Goal: Entertainment & Leisure: Consume media (video, audio)

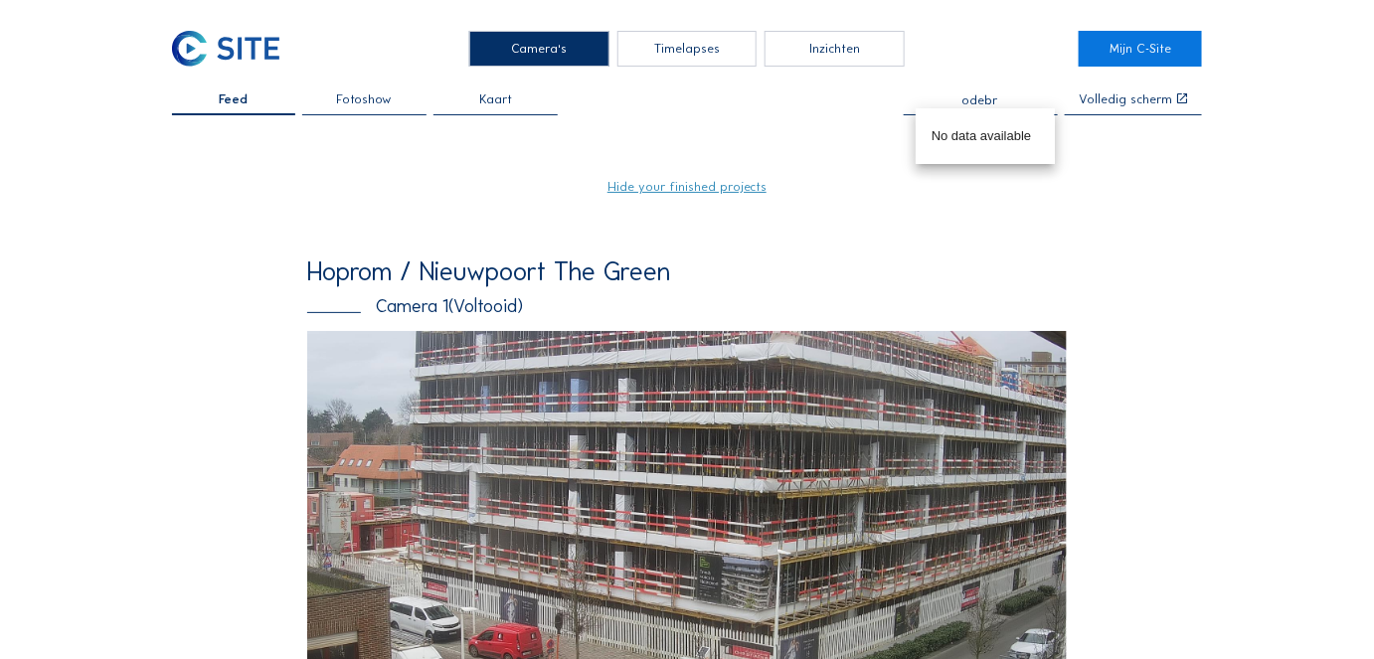
click at [980, 98] on input "odebr" at bounding box center [981, 100] width 154 height 14
click at [982, 103] on input "imoy" at bounding box center [981, 100] width 154 height 14
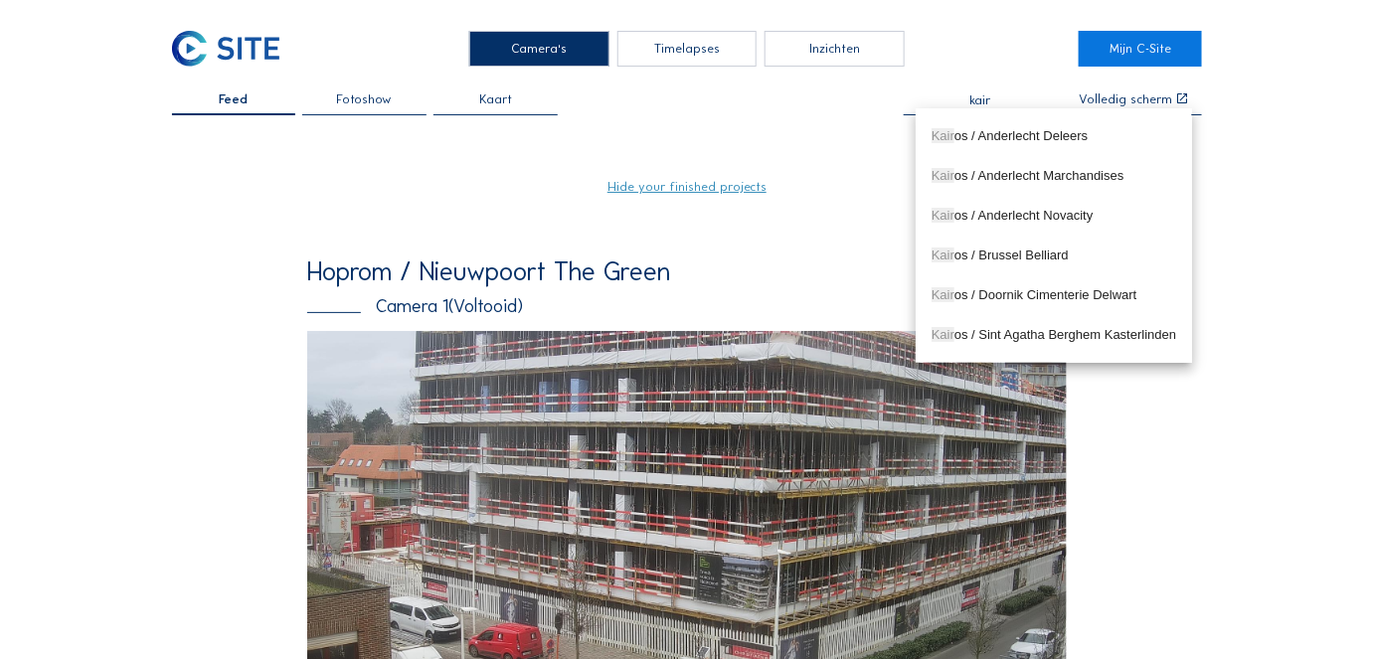
click at [988, 98] on input "kair" at bounding box center [981, 100] width 154 height 14
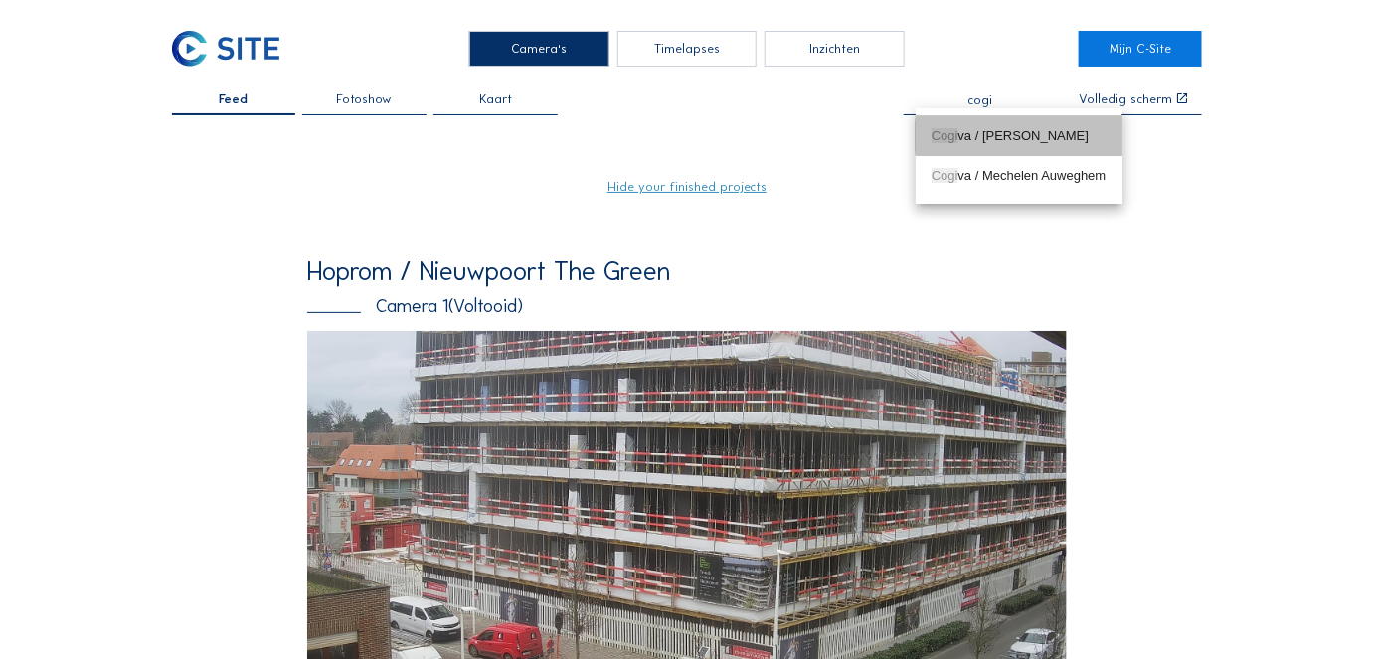
click at [991, 139] on div "Cogi va / Asse Martinus" at bounding box center [1019, 136] width 175 height 16
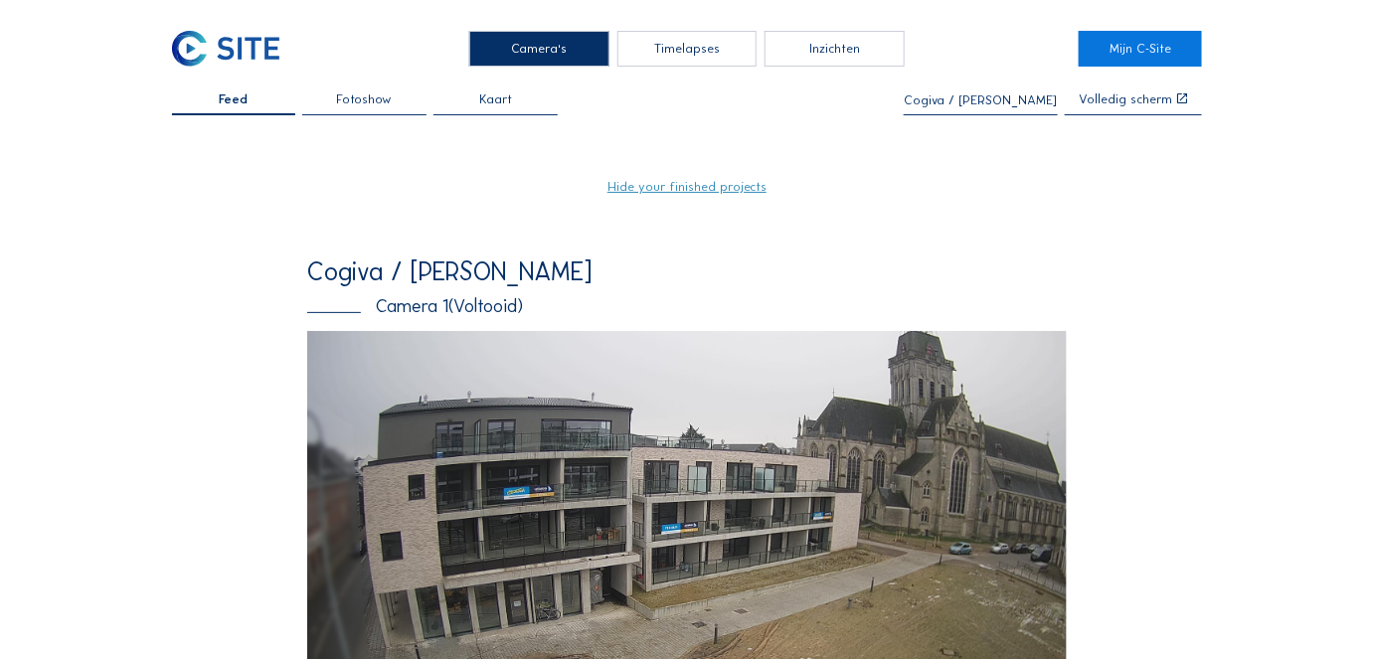
click at [998, 98] on input "Cogiva / [PERSON_NAME]" at bounding box center [981, 100] width 154 height 14
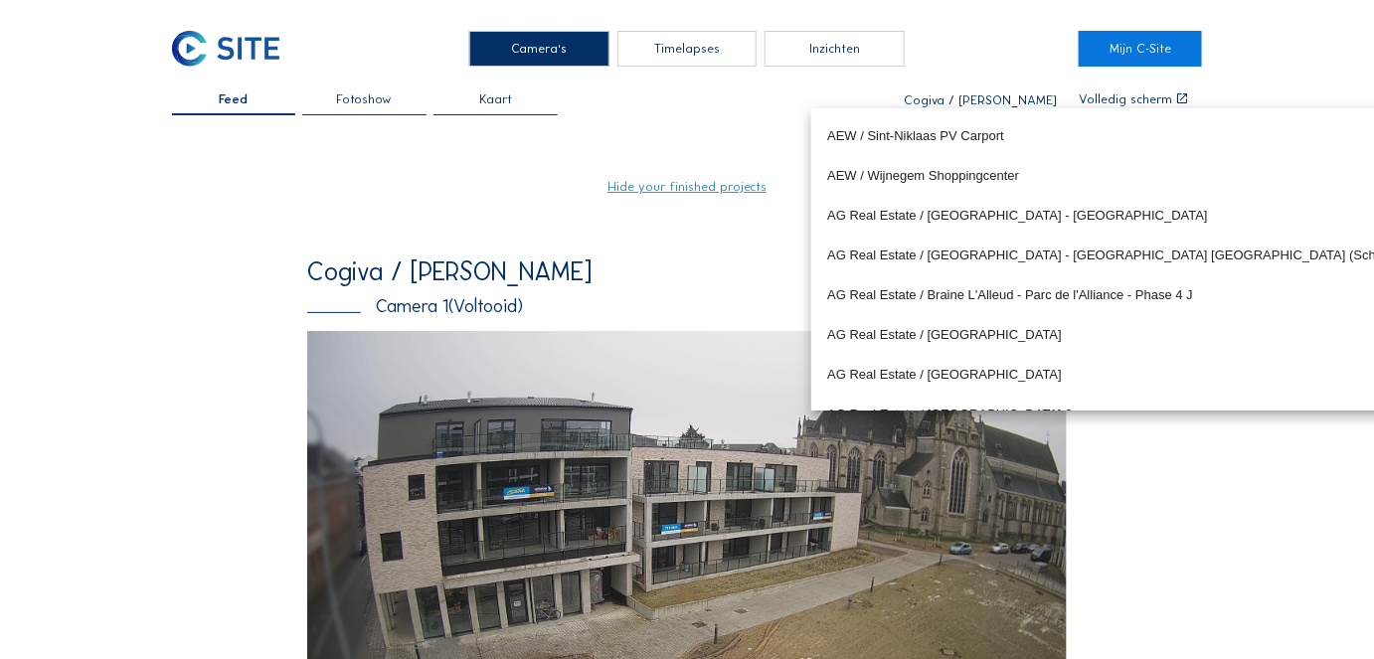
click at [998, 98] on input "Cogiva / [PERSON_NAME]" at bounding box center [981, 100] width 154 height 14
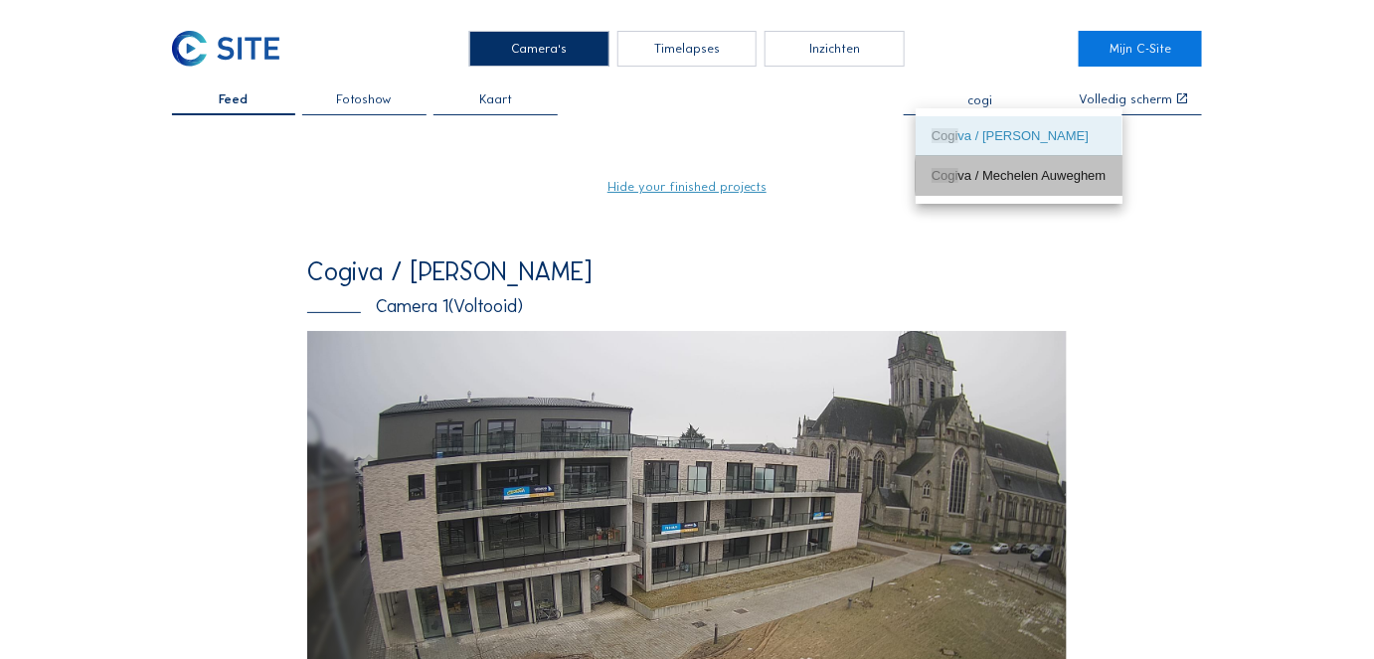
click at [974, 170] on div "Cogi va / Mechelen Auweghem" at bounding box center [1019, 176] width 175 height 16
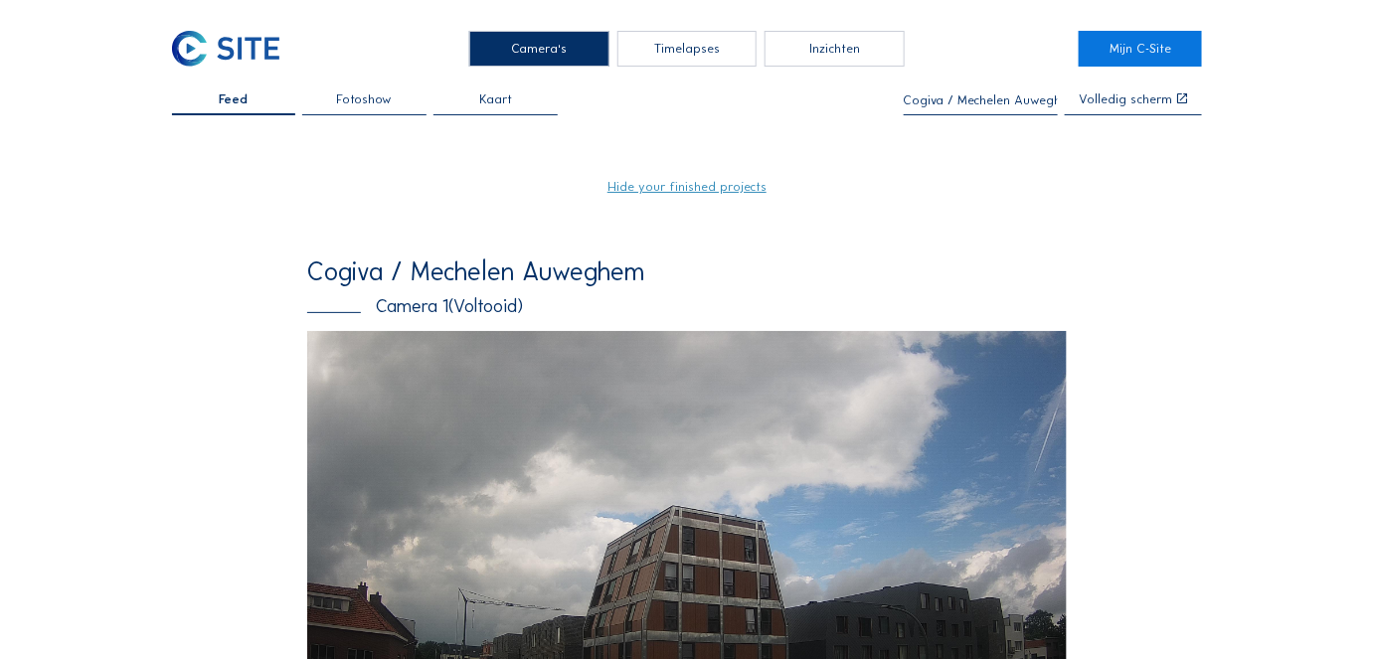
click at [994, 102] on input "Cogiva / Mechelen Auweghem" at bounding box center [981, 100] width 154 height 14
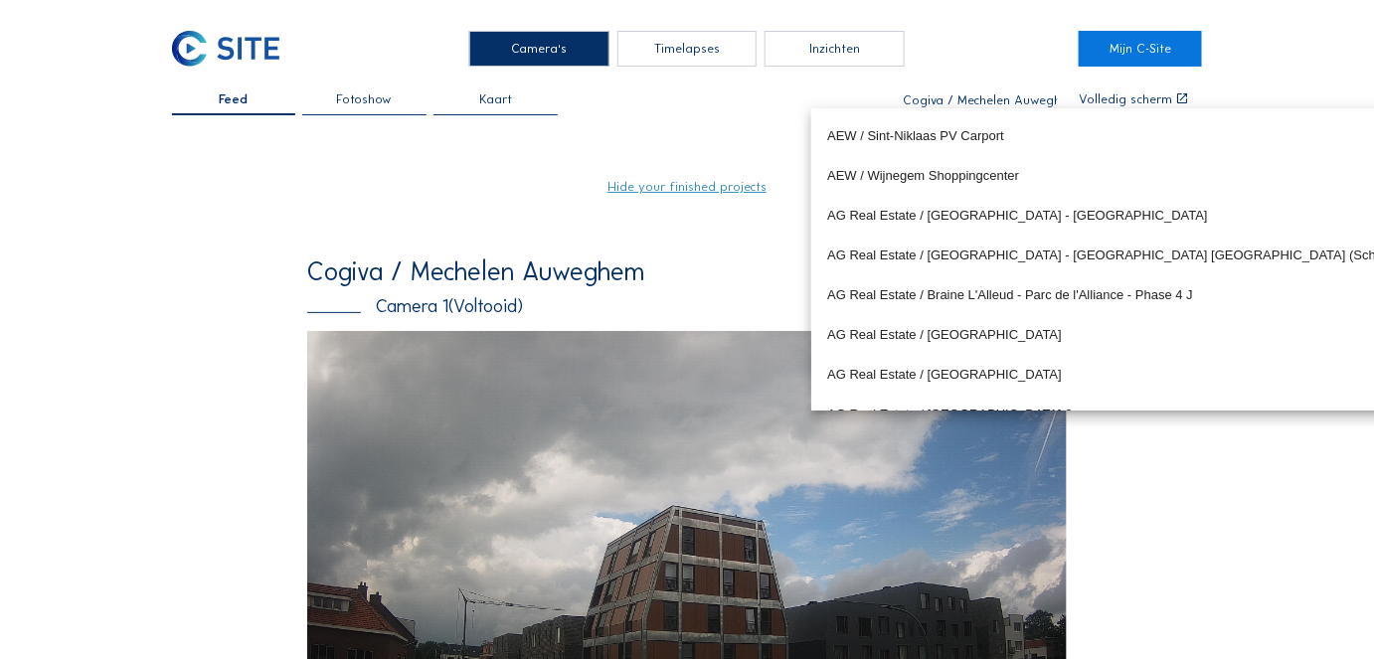
click at [994, 102] on input "Cogiva / Mechelen Auweghem" at bounding box center [981, 100] width 154 height 14
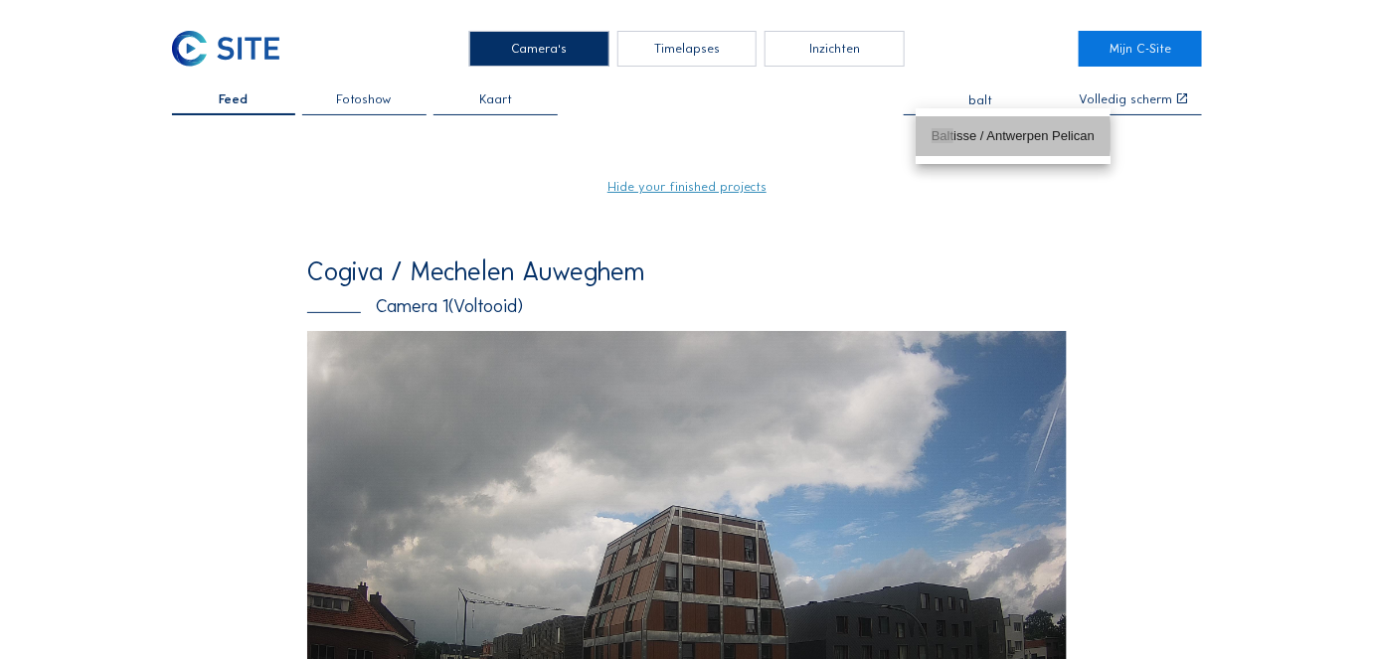
click at [986, 132] on div "Balt isse / Antwerpen Pelican" at bounding box center [1013, 136] width 163 height 16
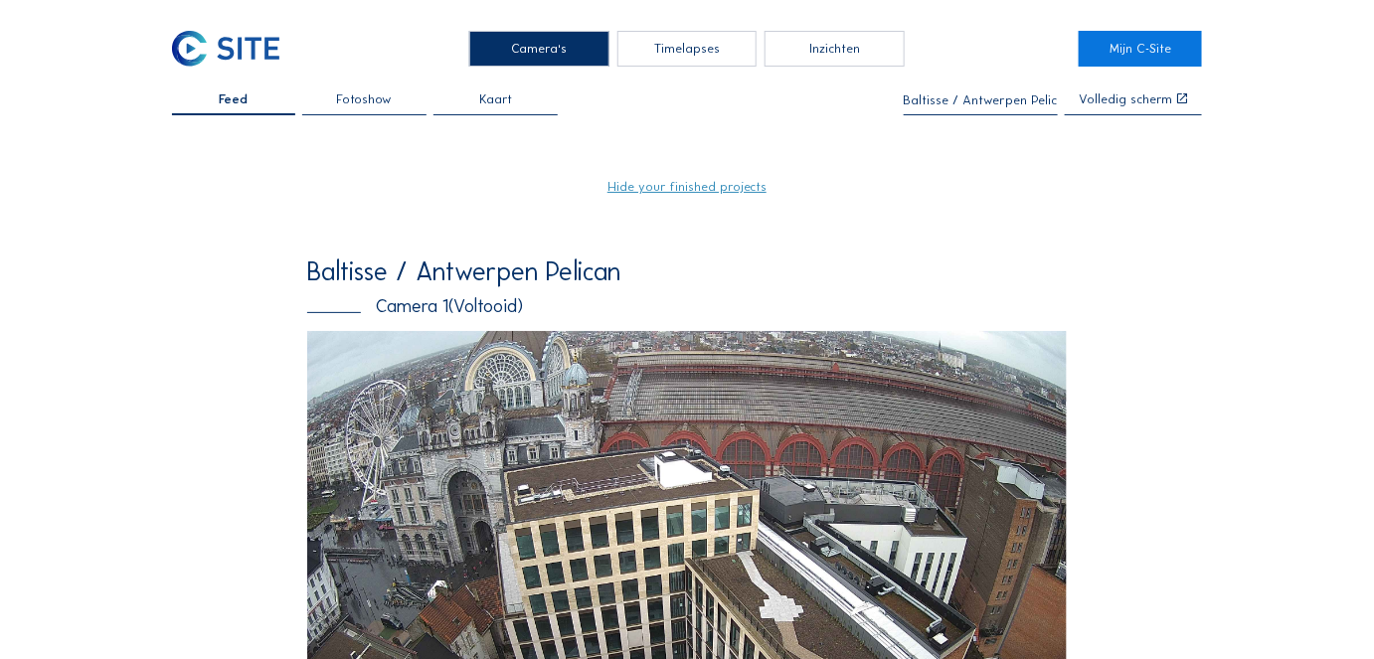
click at [986, 102] on input "Baltisse / Antwerpen Pelican" at bounding box center [981, 100] width 154 height 14
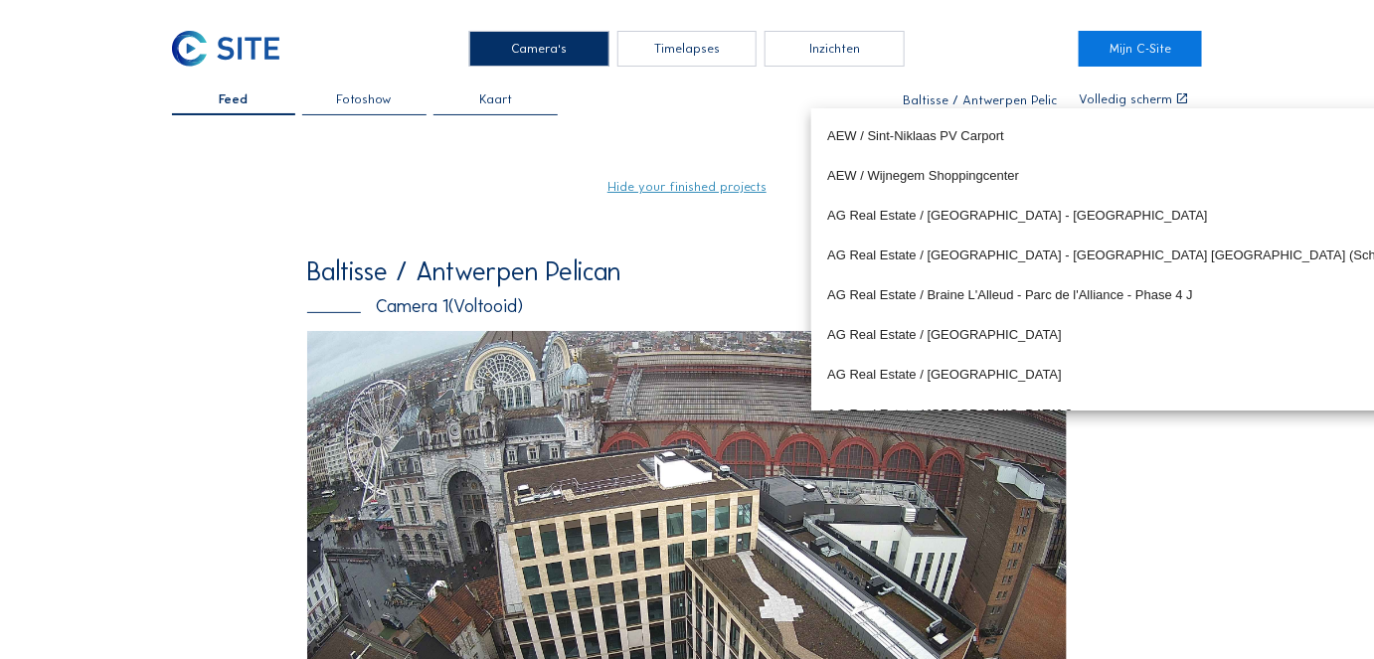
click at [986, 102] on input "Baltisse / Antwerpen Pelican" at bounding box center [981, 100] width 154 height 14
click at [972, 103] on input "Baltisse / Antwerpen Pelican" at bounding box center [981, 100] width 154 height 14
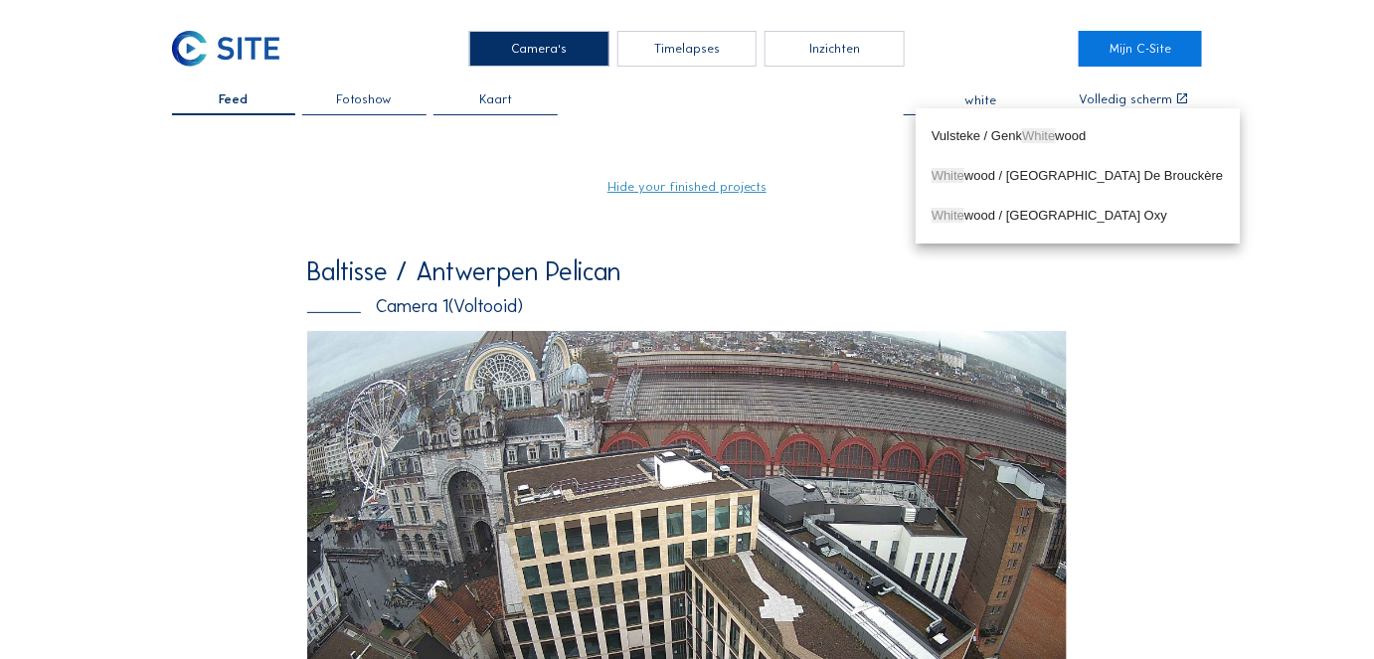
type input "white"
click at [677, 45] on div "Timelapses" at bounding box center [687, 49] width 140 height 36
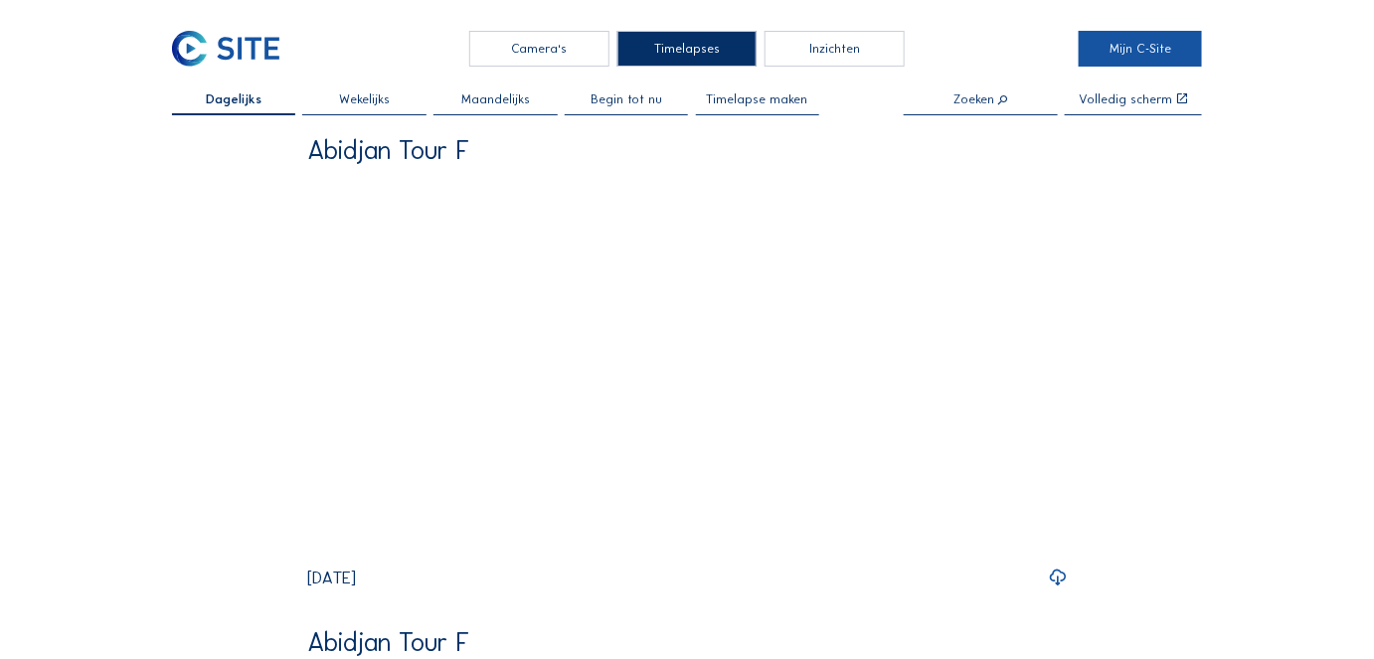
click at [1139, 49] on link "Mijn C-Site" at bounding box center [1140, 49] width 123 height 36
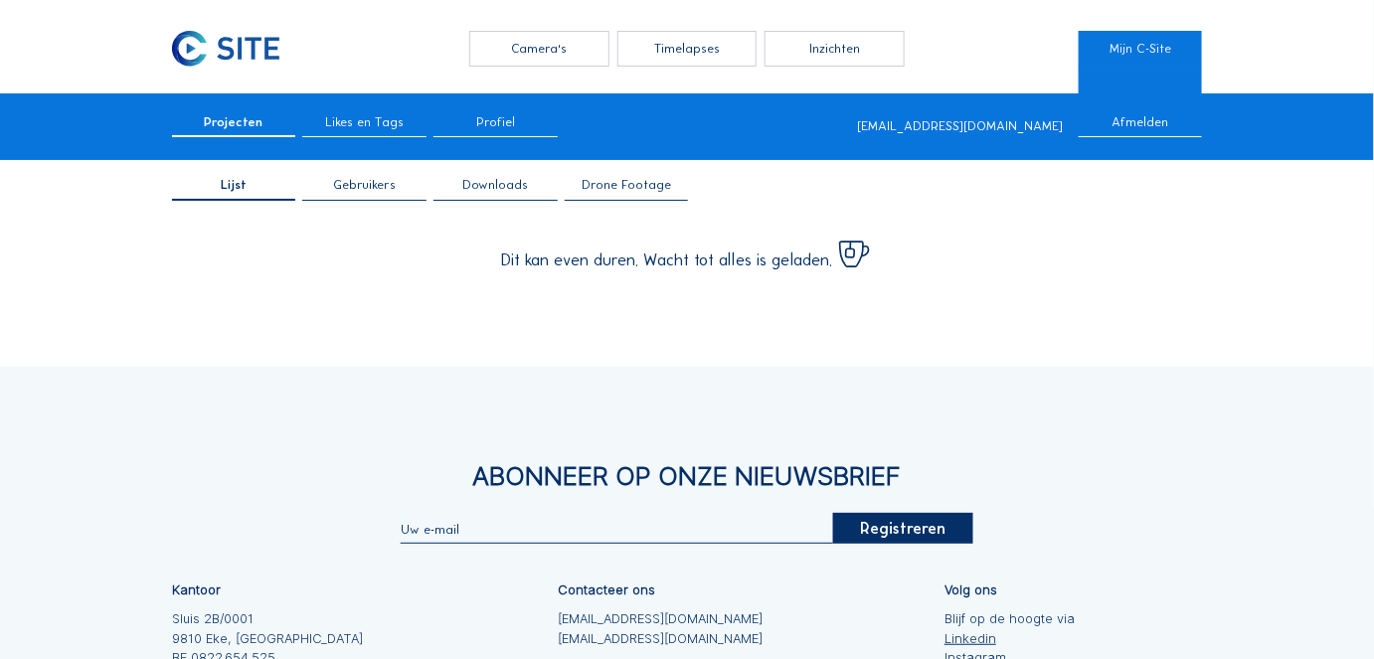
click at [615, 181] on span "Drone Footage" at bounding box center [626, 185] width 89 height 13
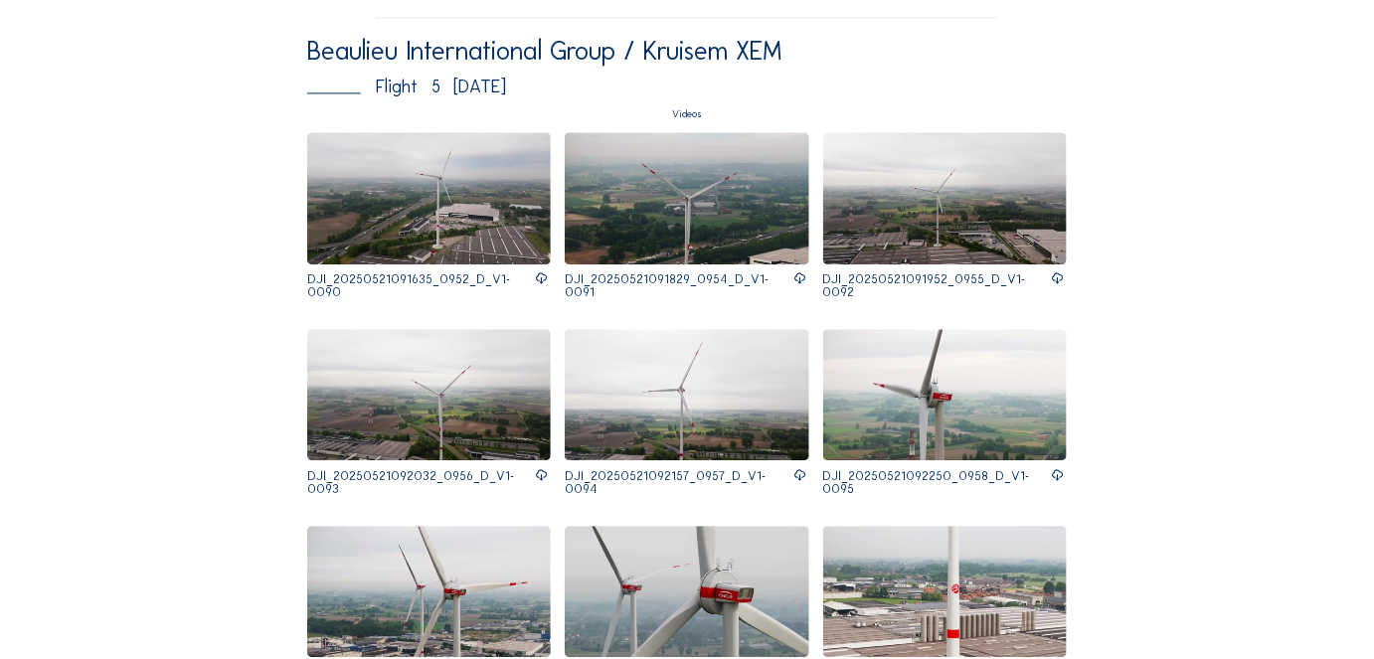
scroll to position [1355, 0]
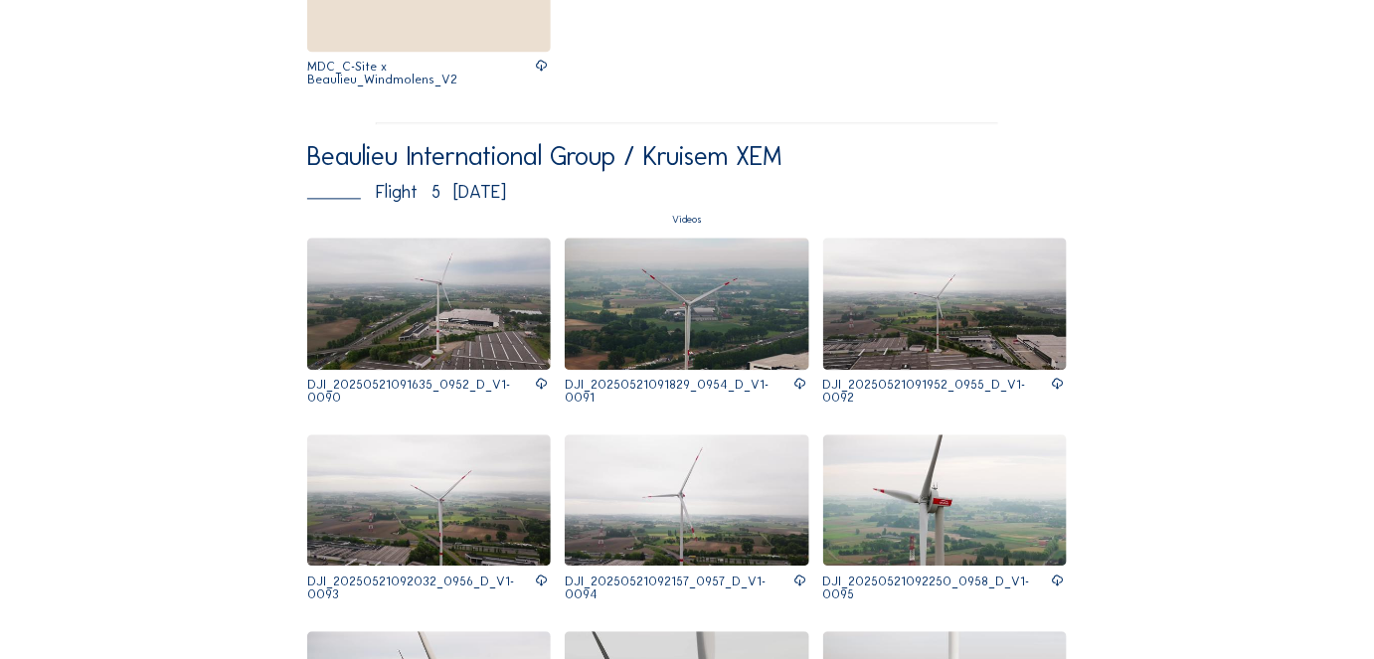
click at [358, 261] on img at bounding box center [429, 304] width 245 height 132
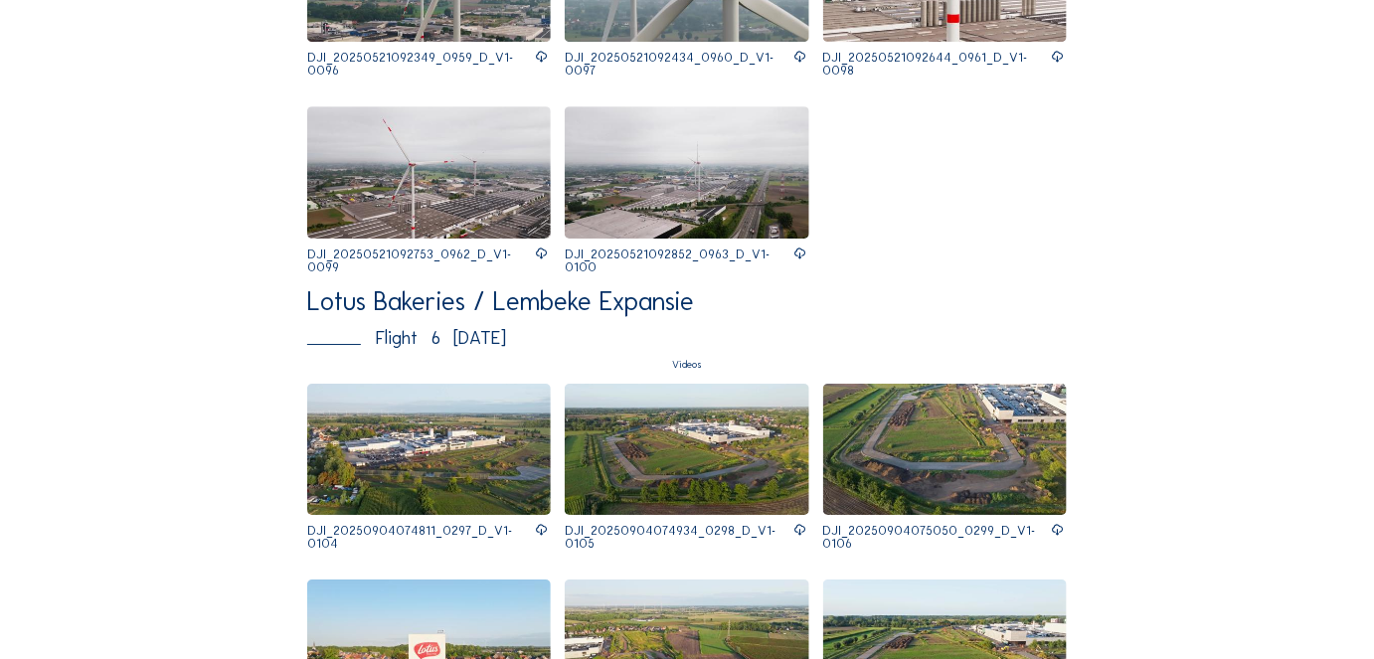
scroll to position [2078, 0]
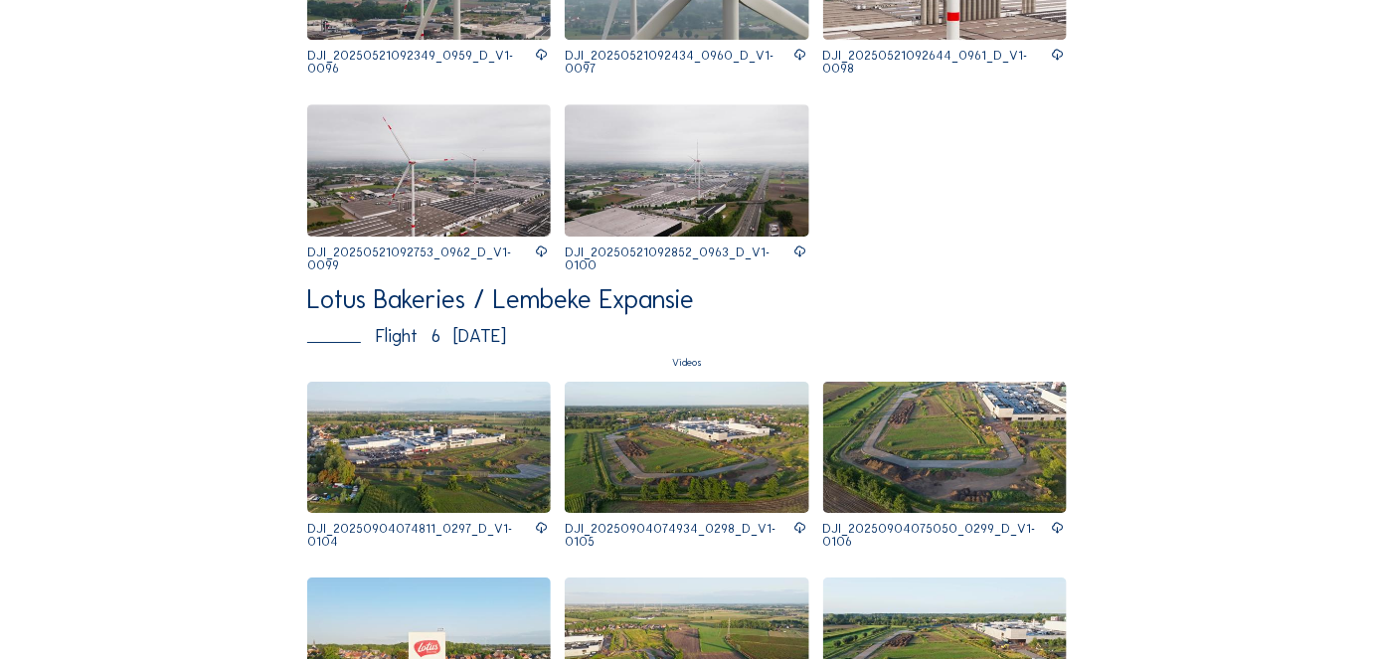
click at [422, 382] on img at bounding box center [429, 448] width 245 height 132
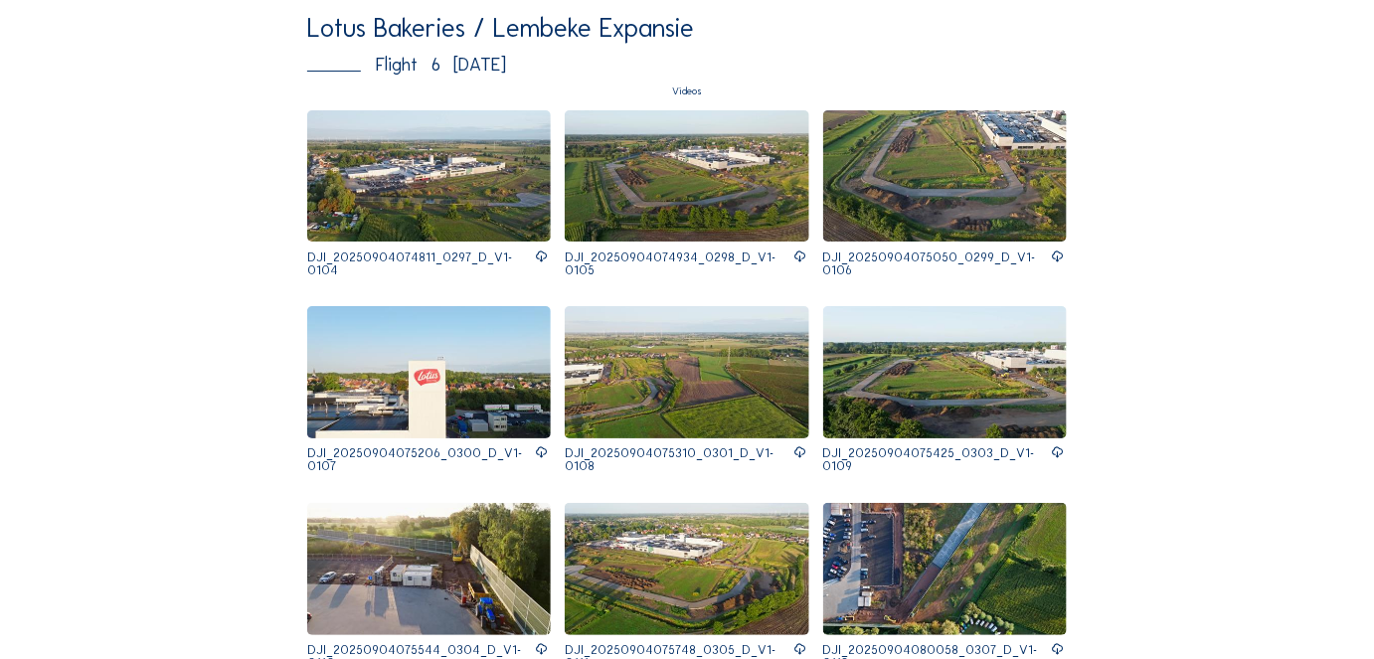
scroll to position [2440, 0]
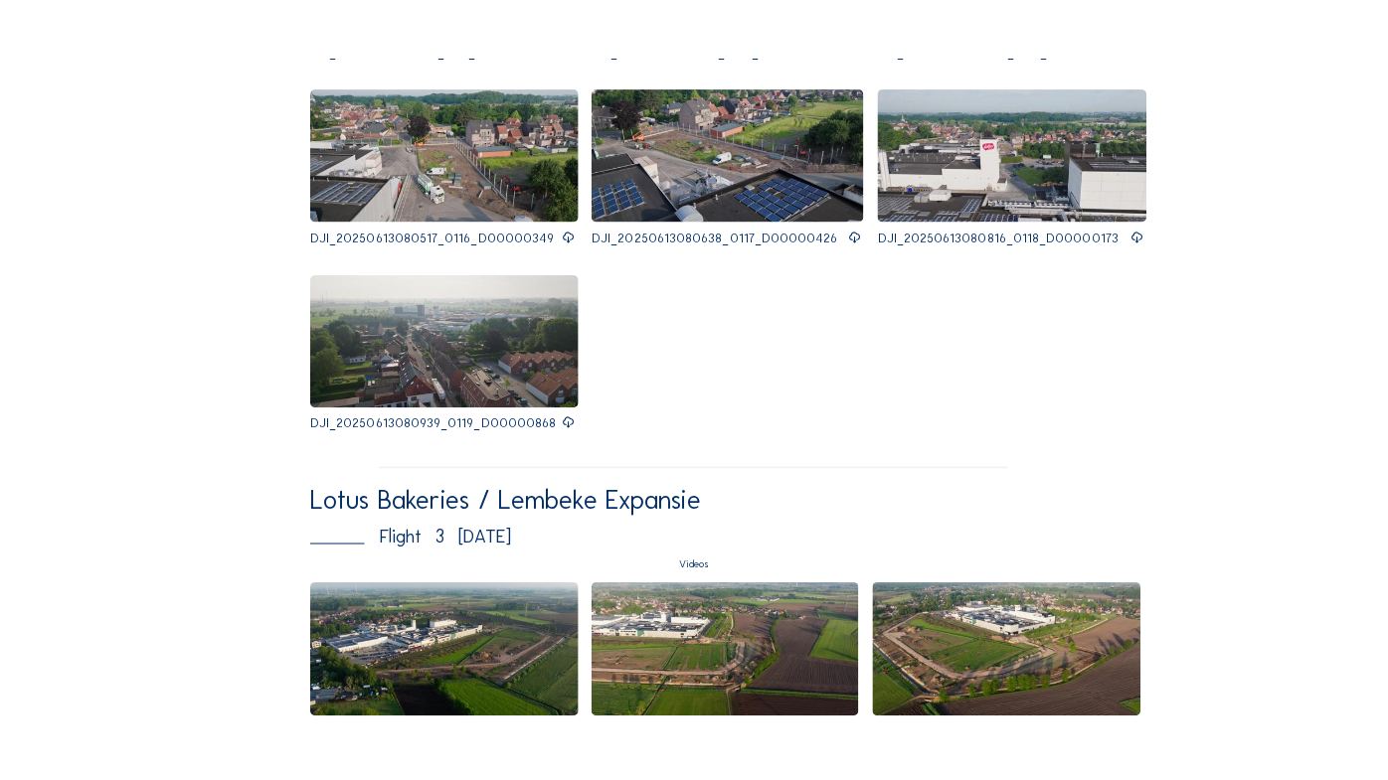
scroll to position [6598, 0]
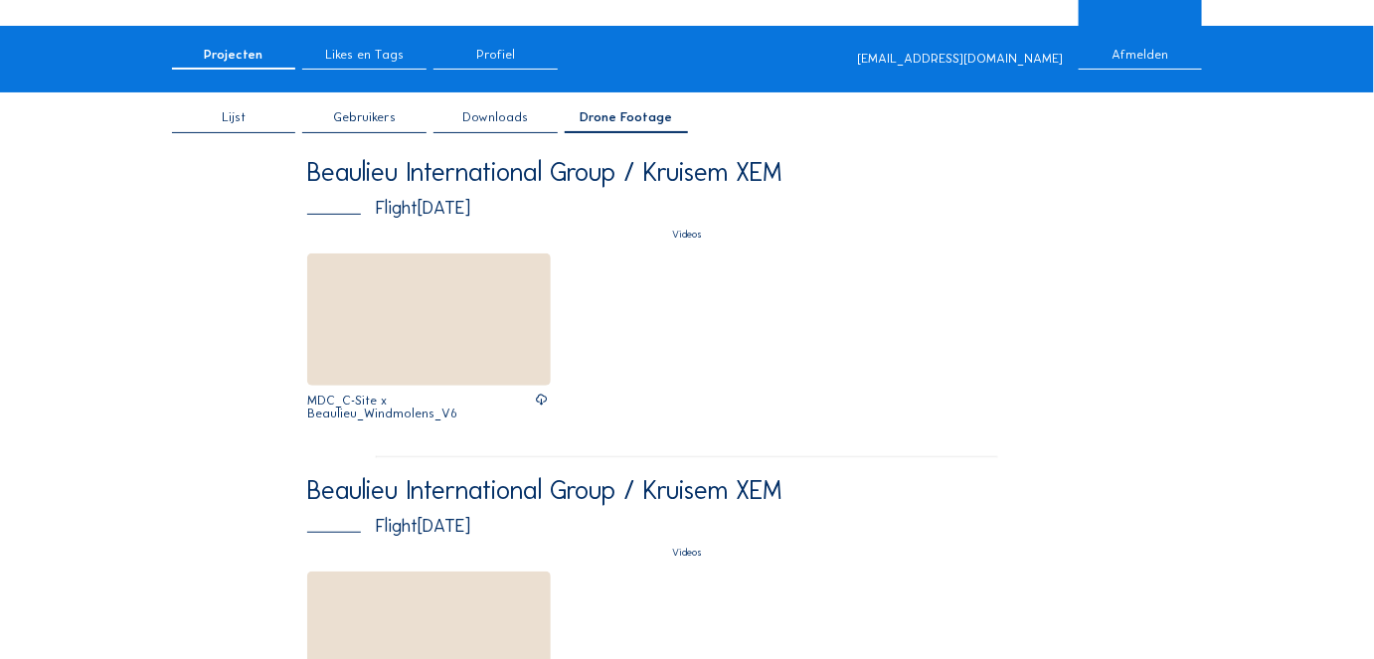
scroll to position [0, 0]
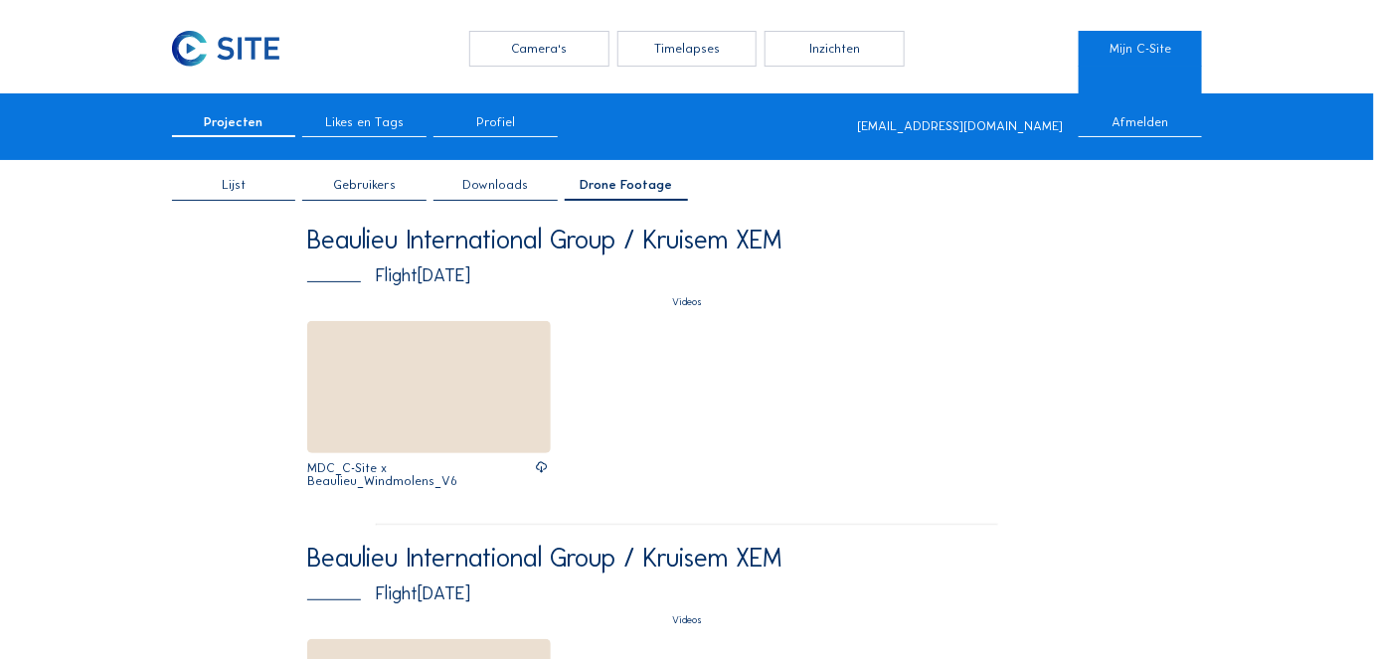
click at [521, 50] on div "Camera's" at bounding box center [539, 49] width 140 height 36
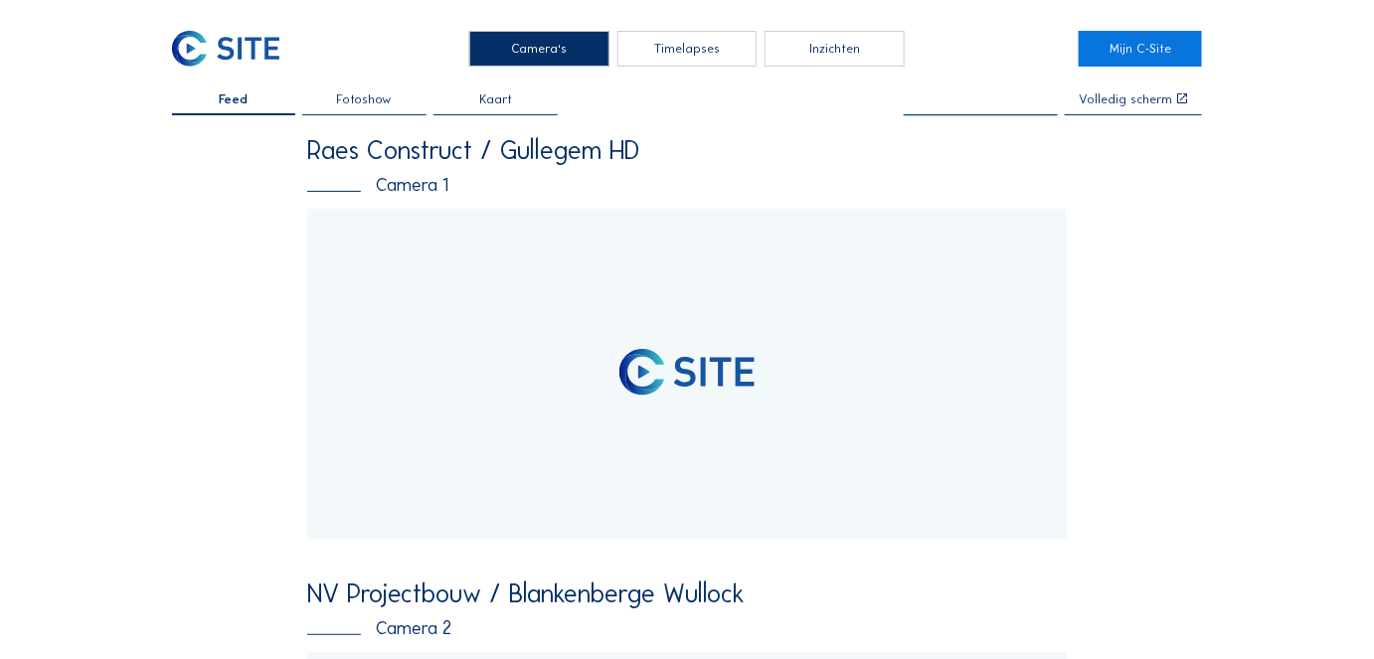
click at [986, 102] on input "text" at bounding box center [981, 100] width 154 height 14
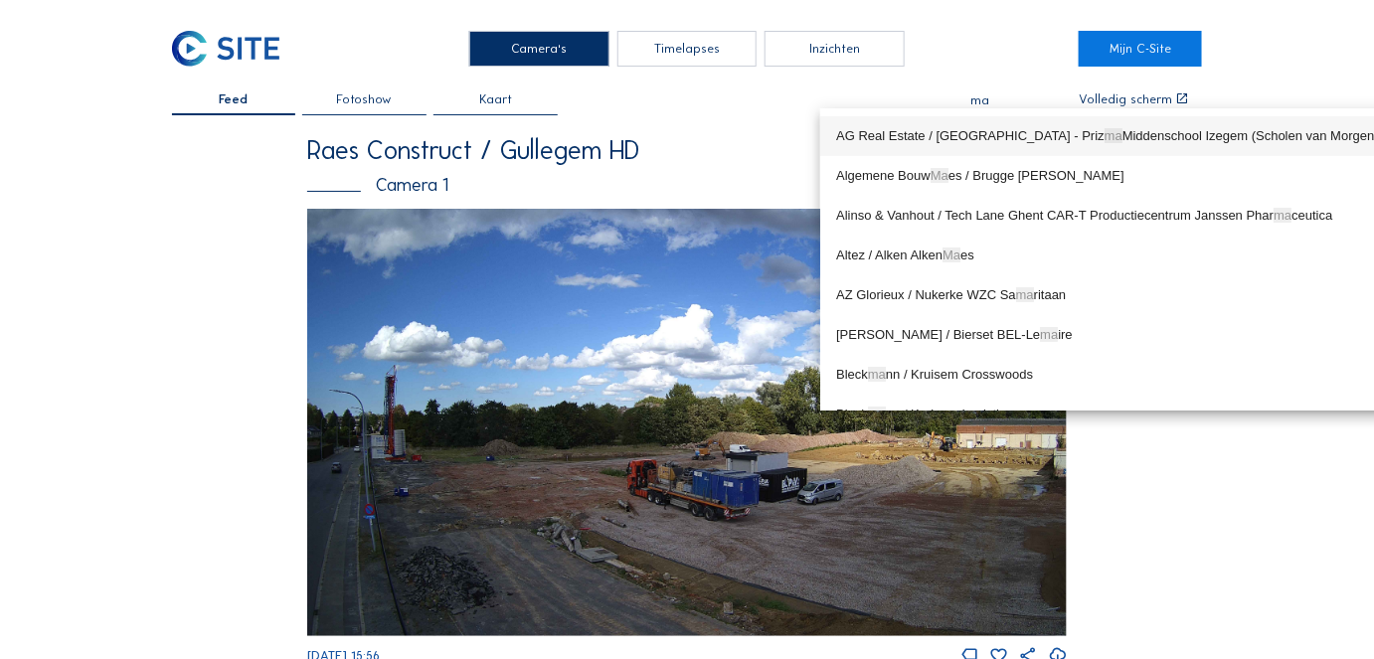
type input "m"
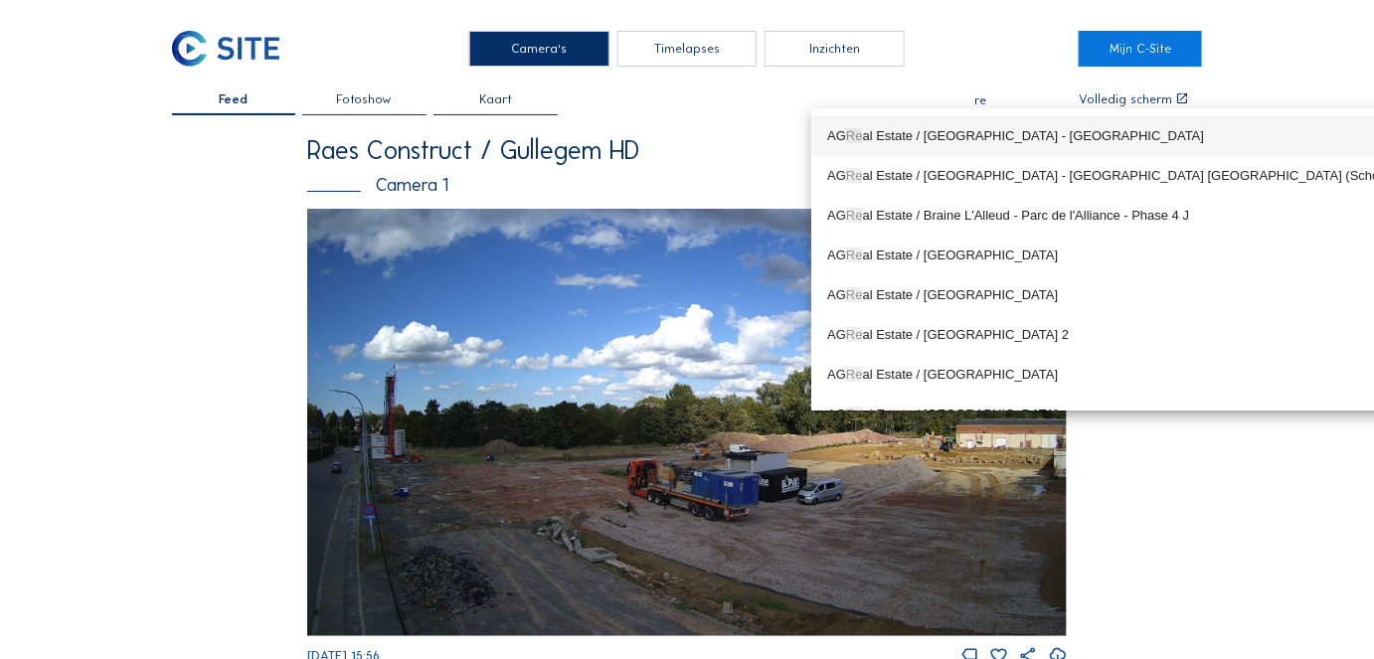
type input "r"
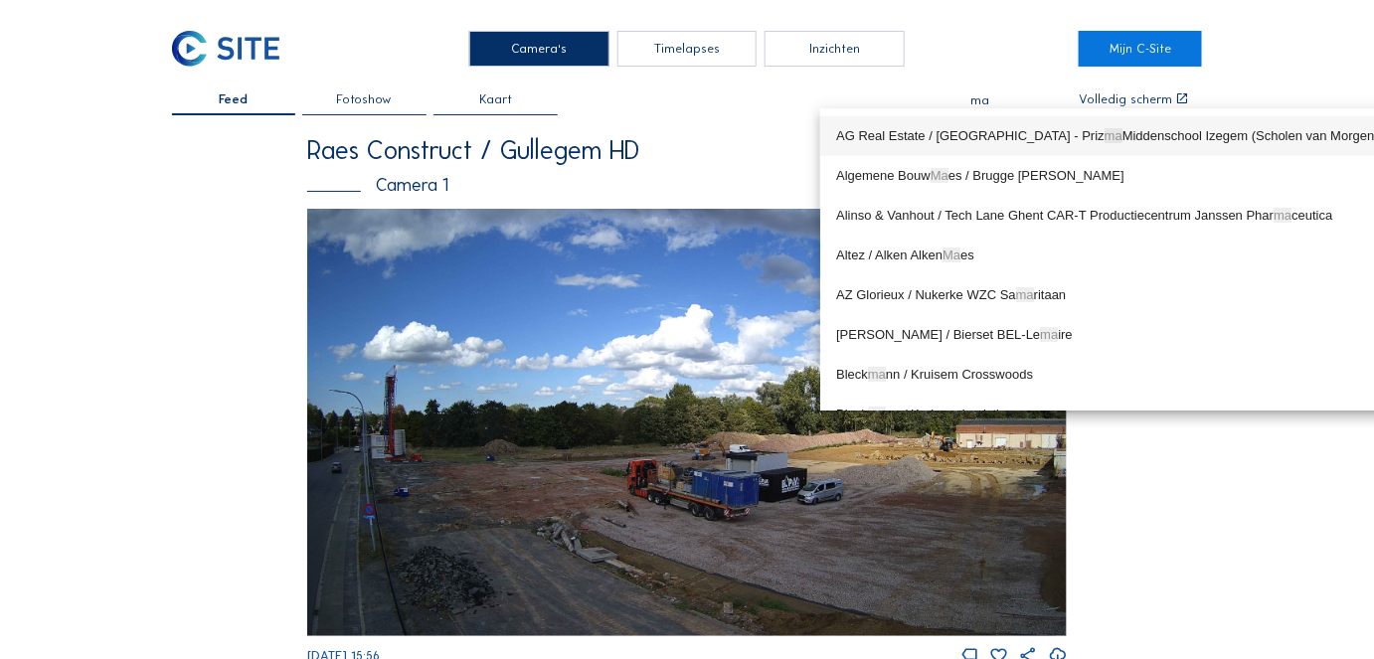
type input "m"
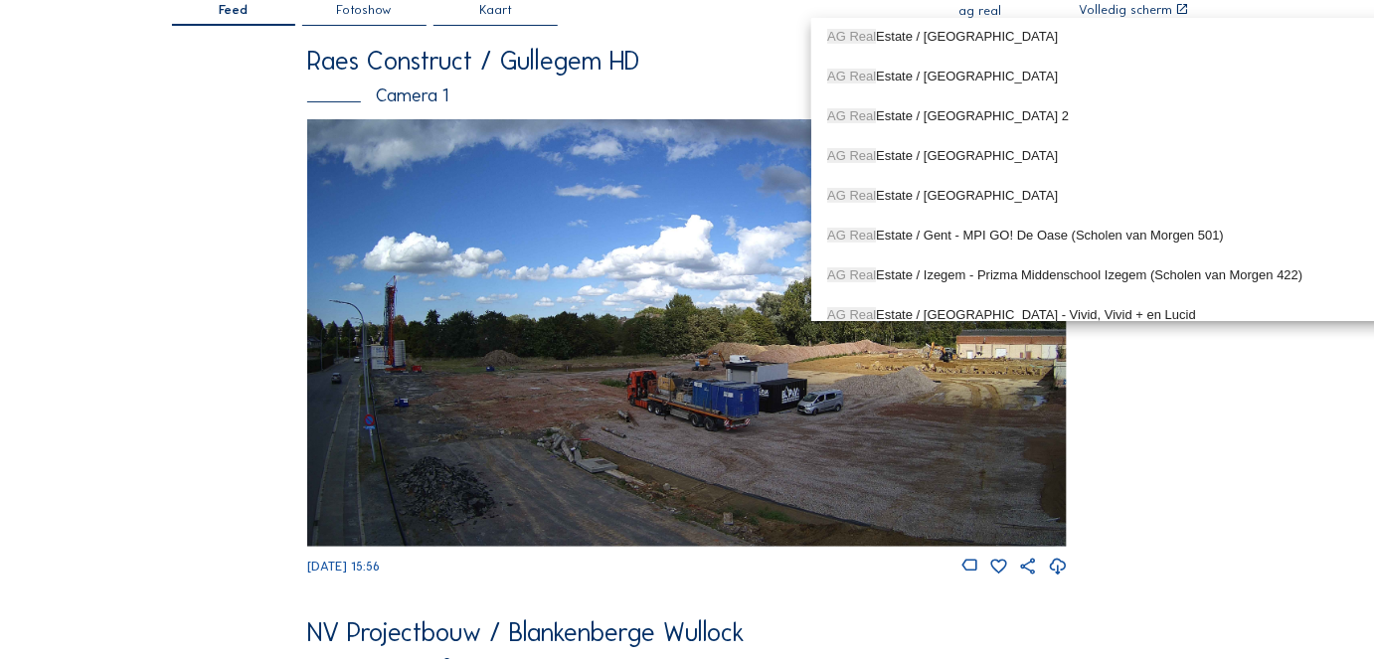
scroll to position [39, 0]
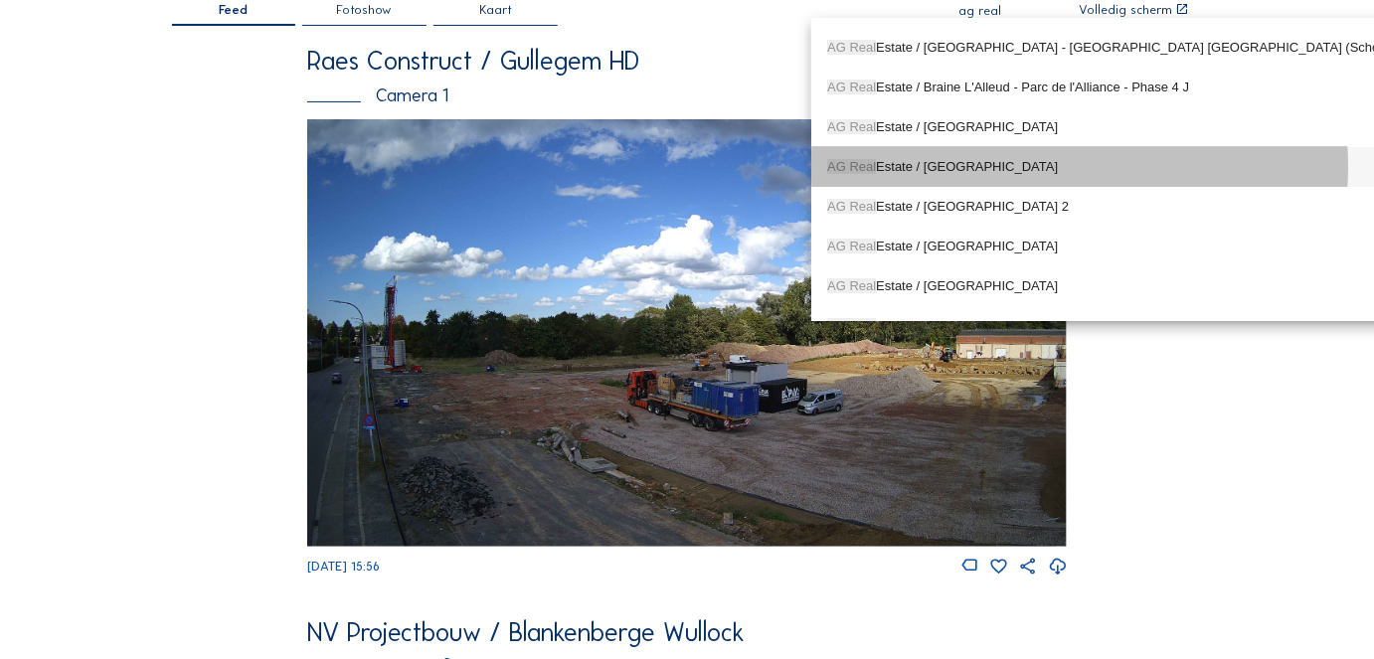
click at [952, 161] on div "AG Real Estate / [GEOGRAPHIC_DATA]" at bounding box center [1162, 167] width 671 height 16
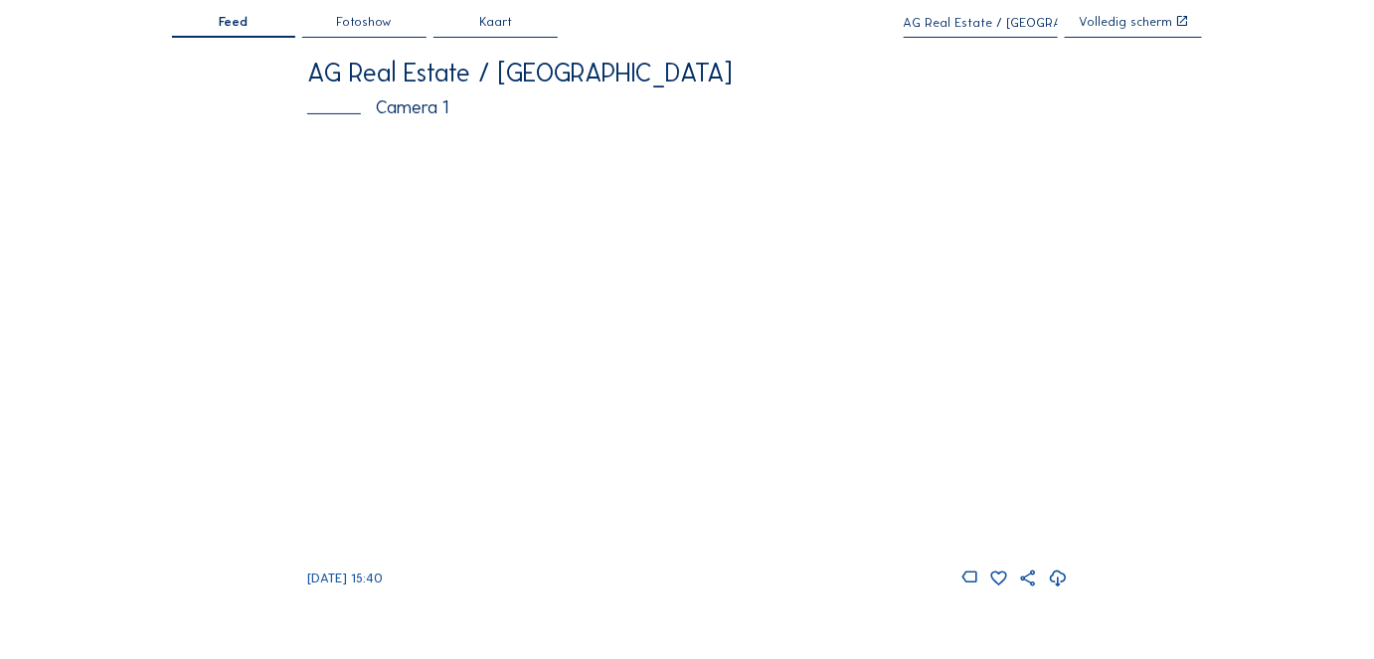
scroll to position [0, 0]
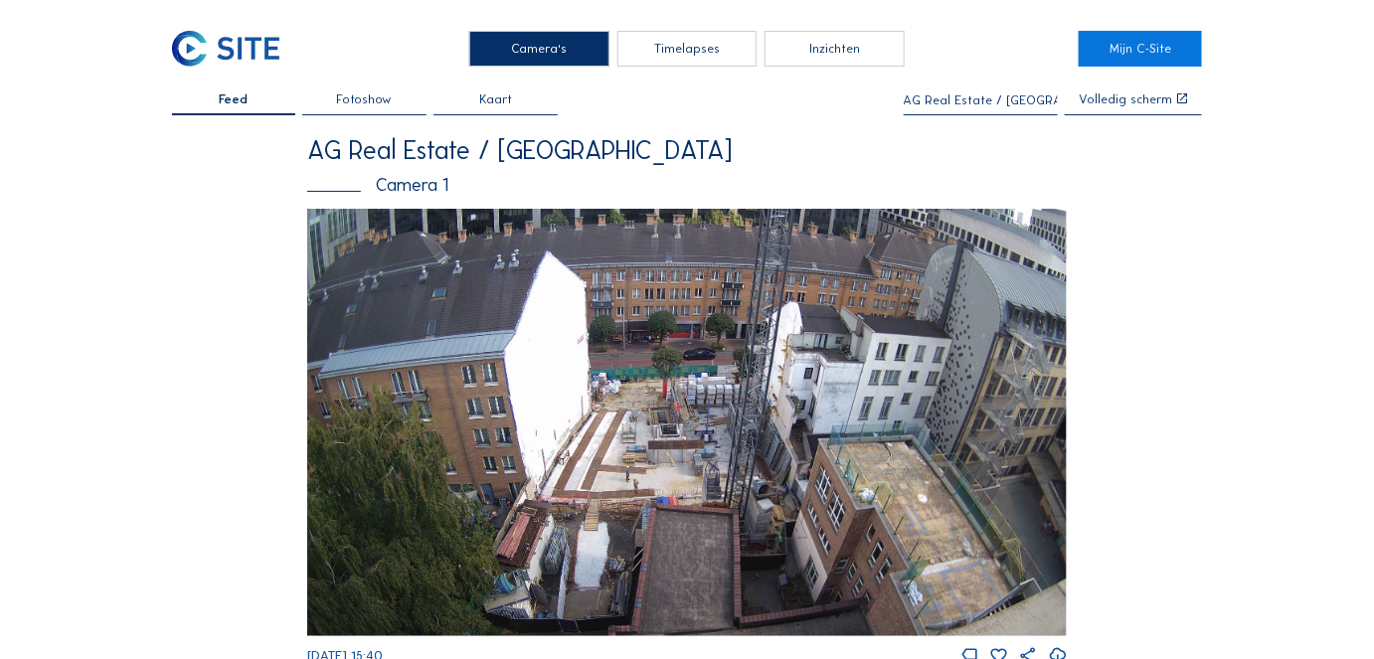
type input "AG Real Estate / [GEOGRAPHIC_DATA]"
